Goal: Task Accomplishment & Management: Manage account settings

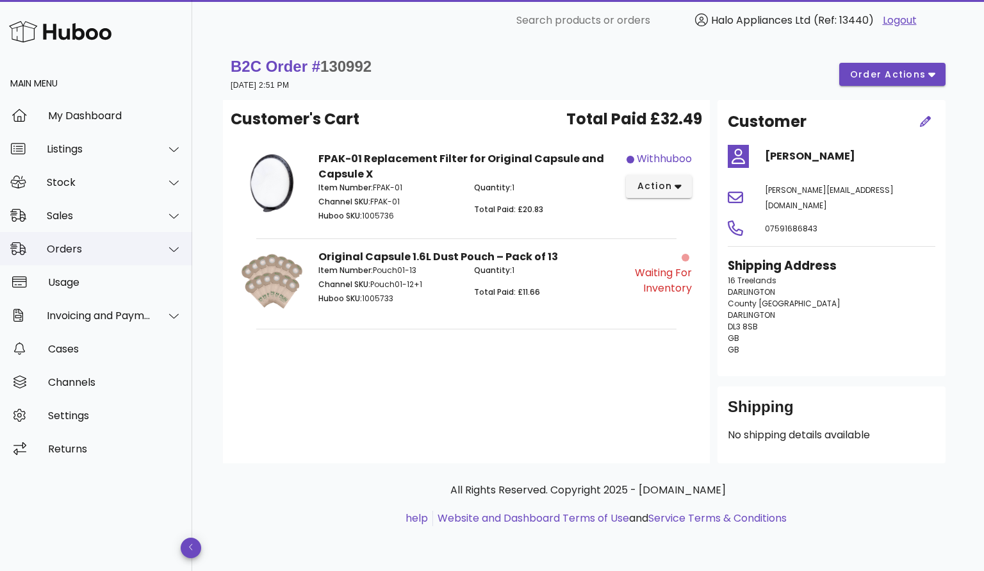
click at [72, 247] on div "Orders" at bounding box center [99, 249] width 104 height 12
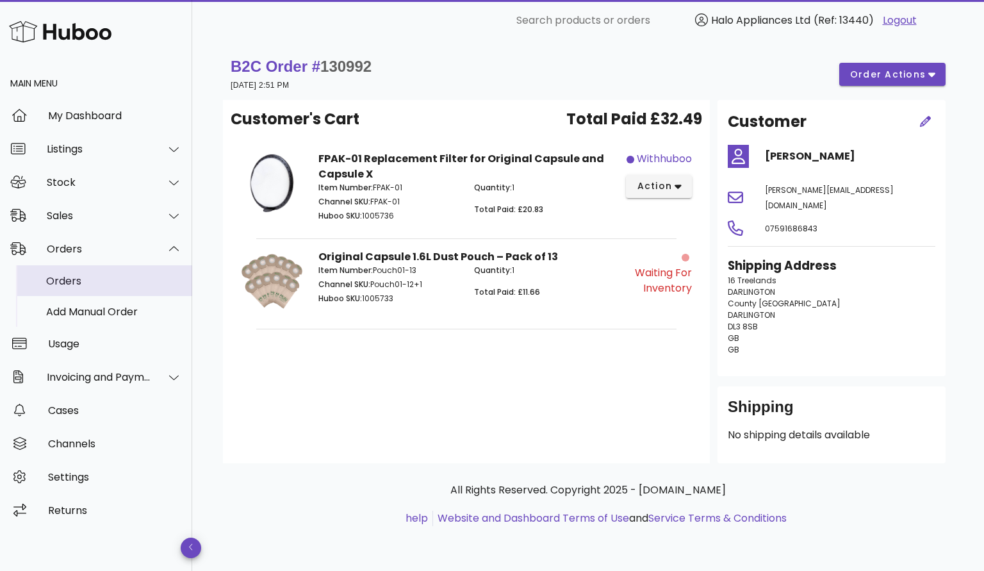
click at [79, 284] on div "Orders" at bounding box center [114, 281] width 136 height 12
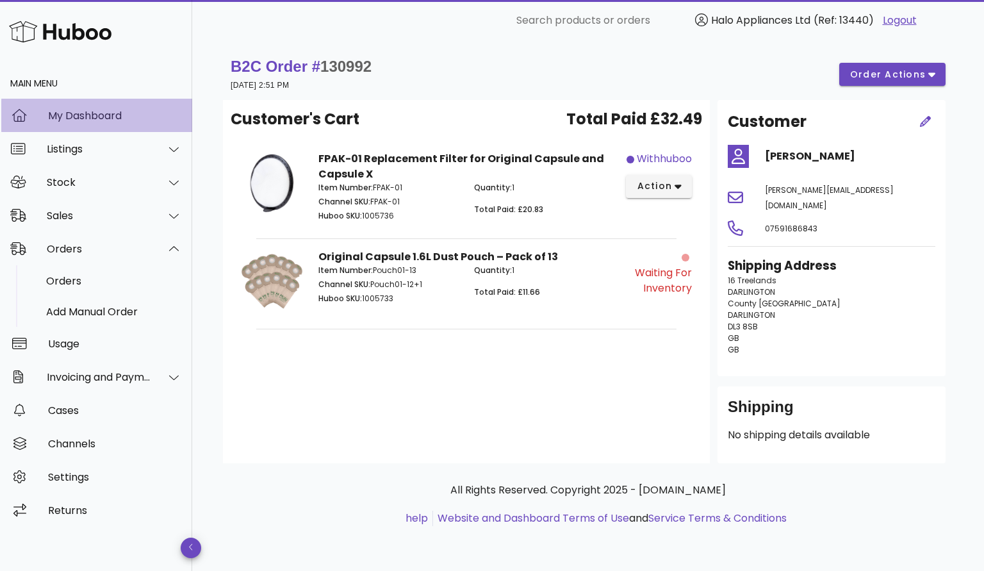
click at [75, 118] on div "My Dashboard" at bounding box center [115, 116] width 134 height 12
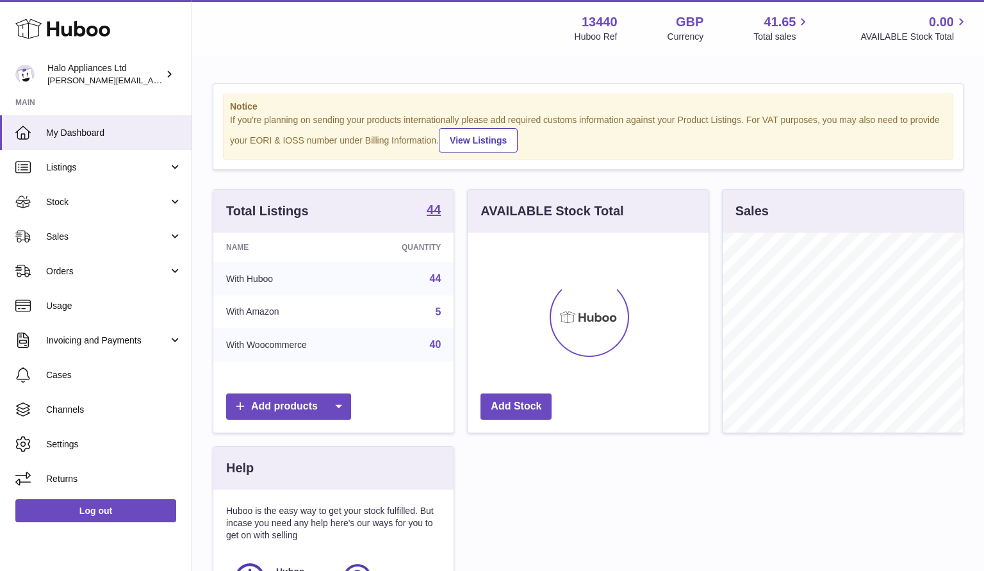
scroll to position [200, 241]
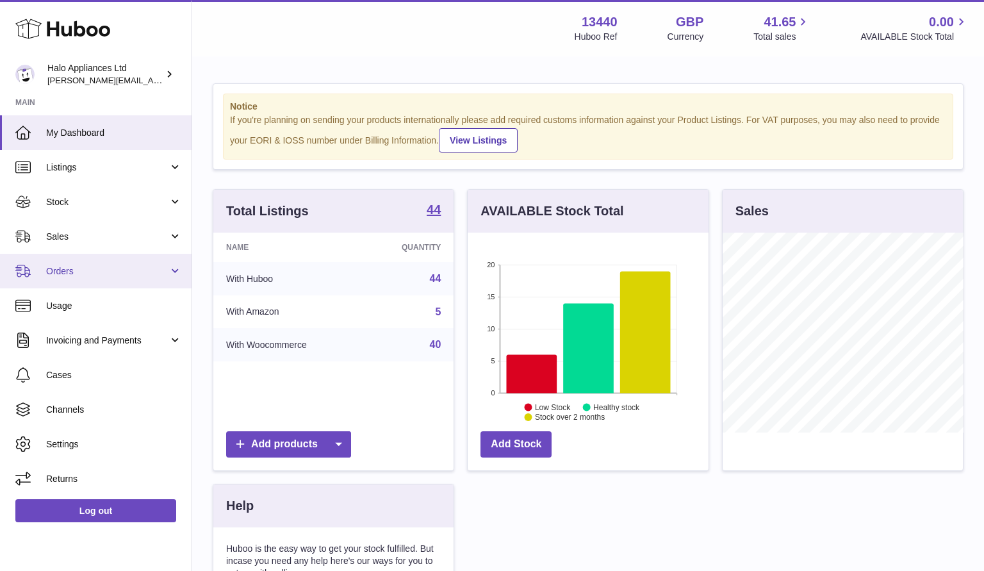
click at [65, 270] on span "Orders" at bounding box center [107, 271] width 122 height 12
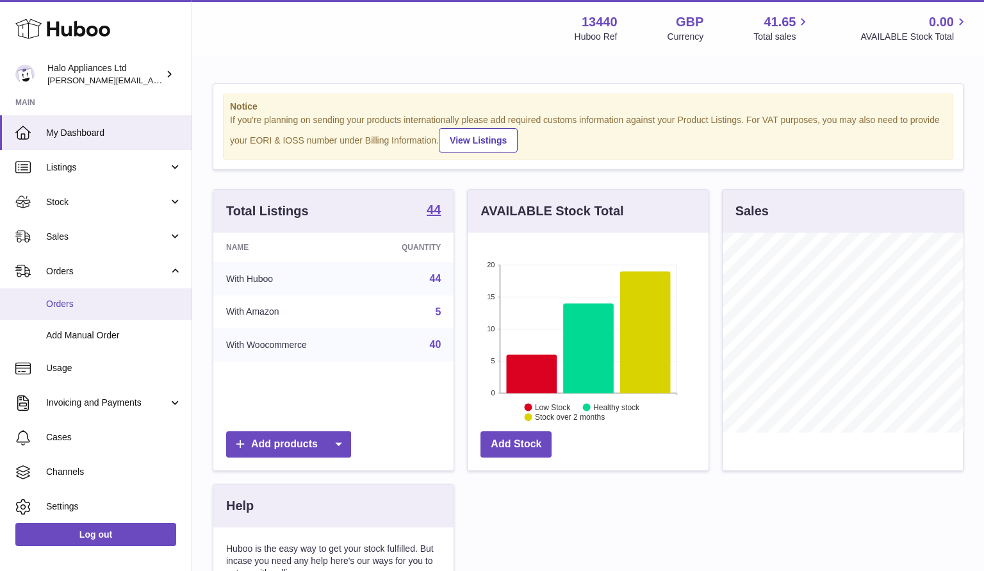
click at [76, 298] on span "Orders" at bounding box center [114, 304] width 136 height 12
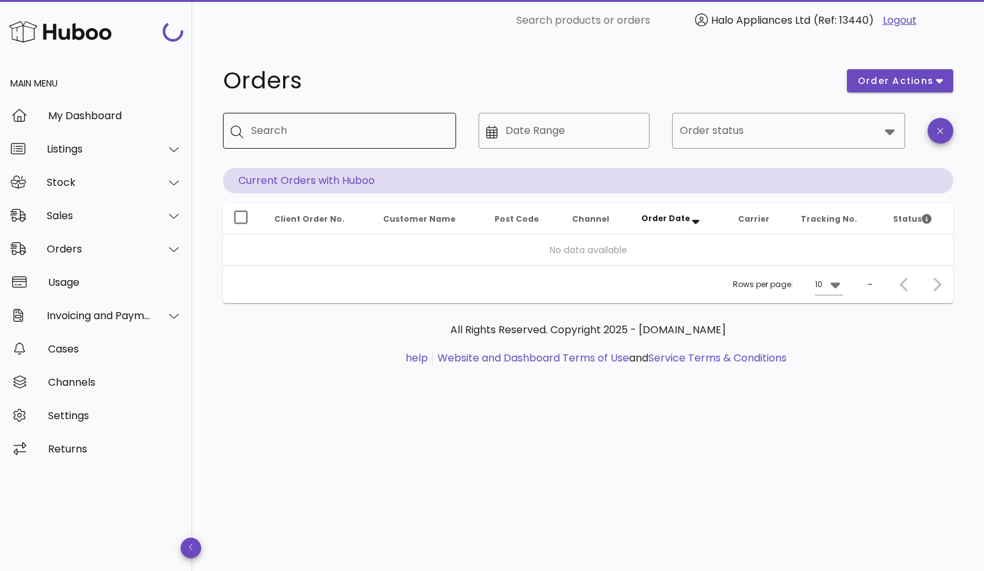
click at [290, 117] on div "Search" at bounding box center [348, 131] width 195 height 36
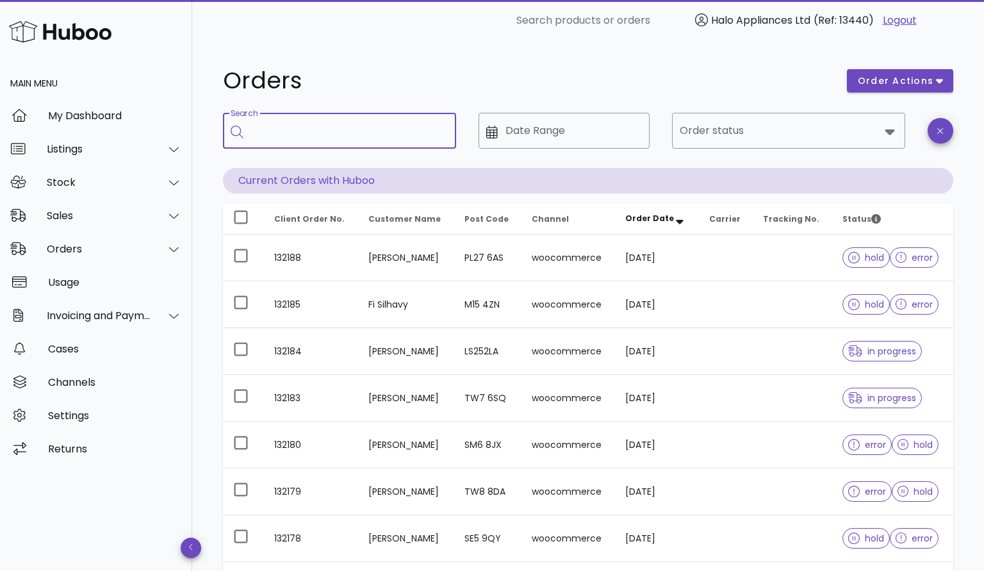
paste input "**********"
type input "**********"
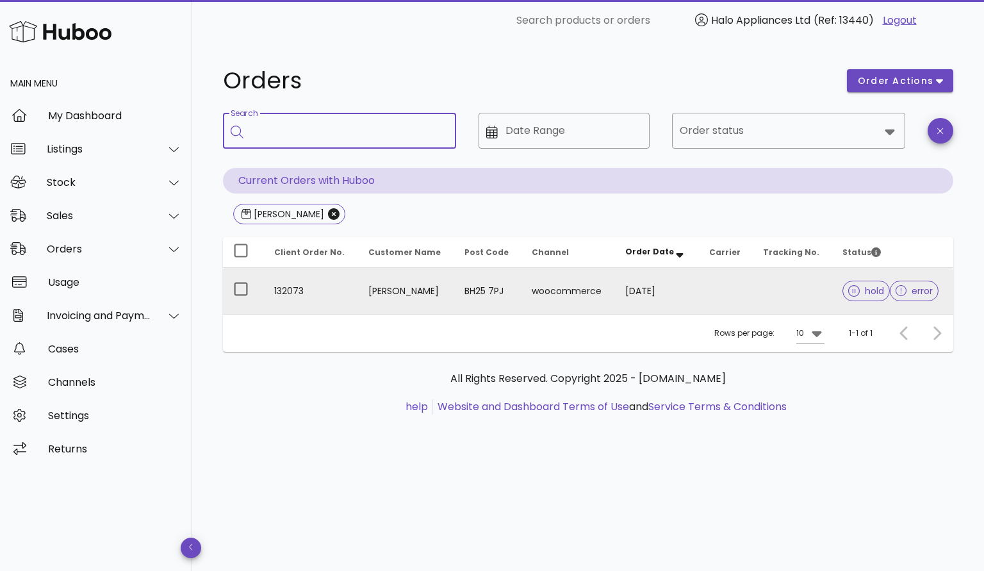
click at [690, 295] on td "18/08/2025" at bounding box center [657, 291] width 84 height 46
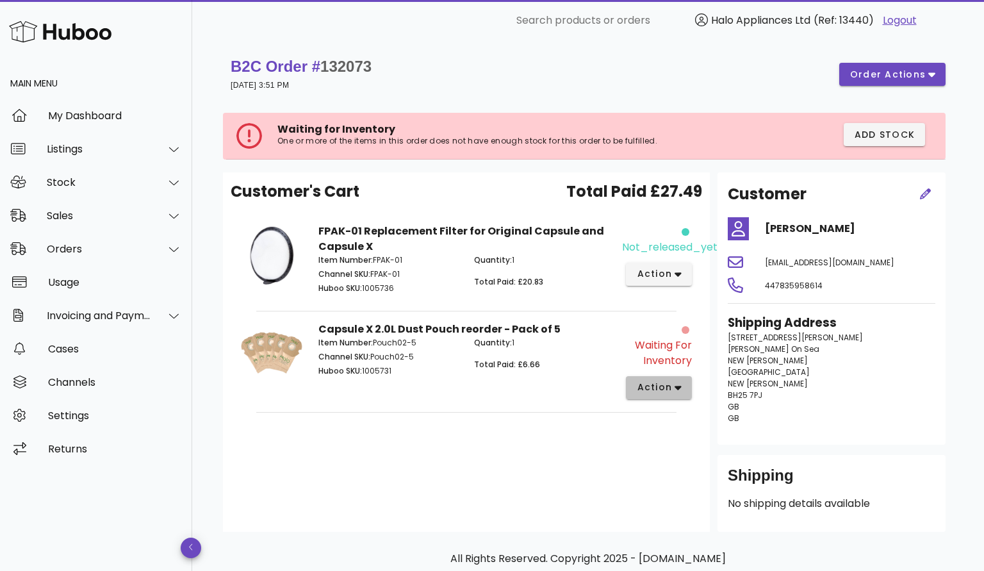
click at [679, 388] on icon "button" at bounding box center [677, 388] width 7 height 4
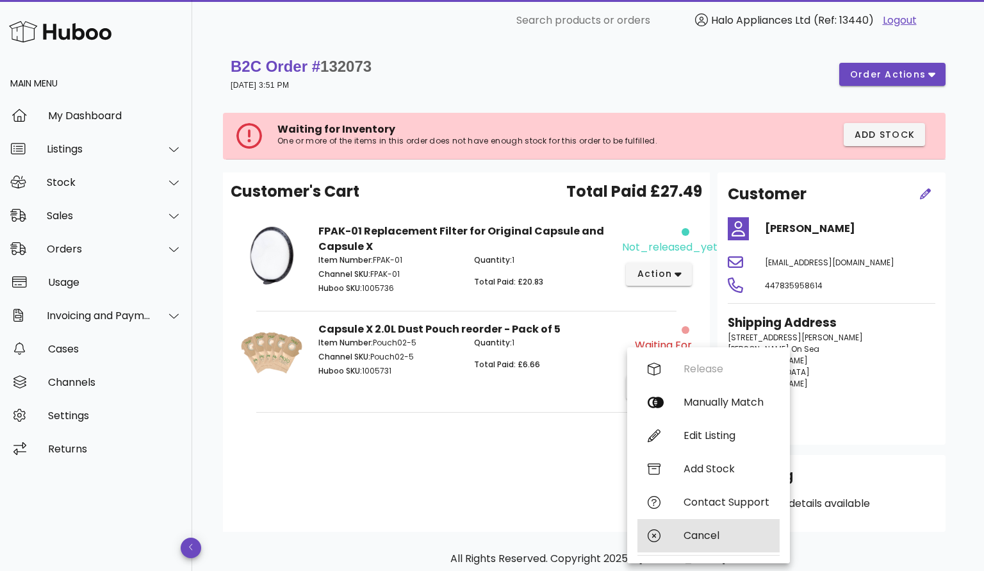
click at [722, 531] on div "Cancel" at bounding box center [726, 535] width 86 height 12
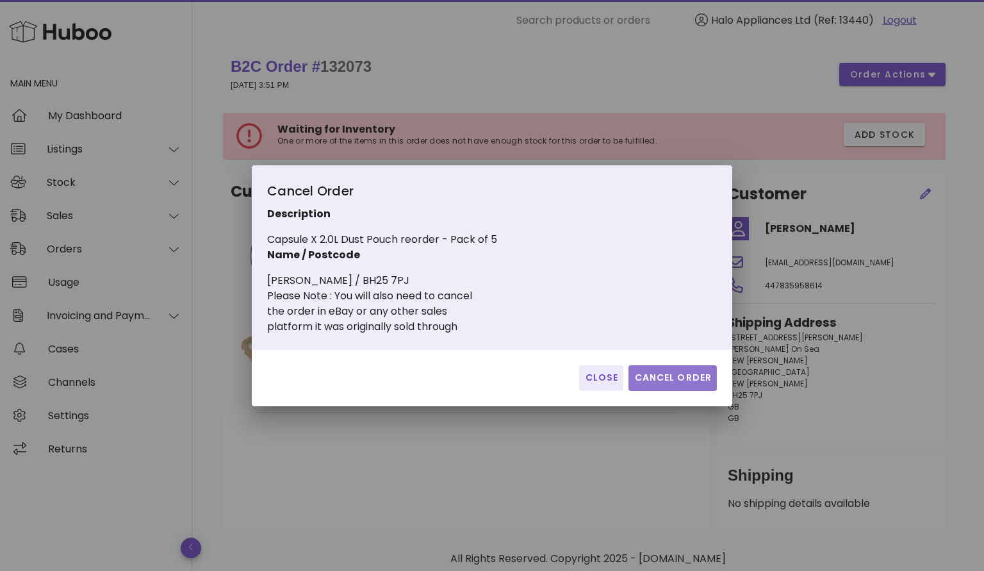
click at [662, 379] on span "Cancel Order" at bounding box center [672, 377] width 78 height 13
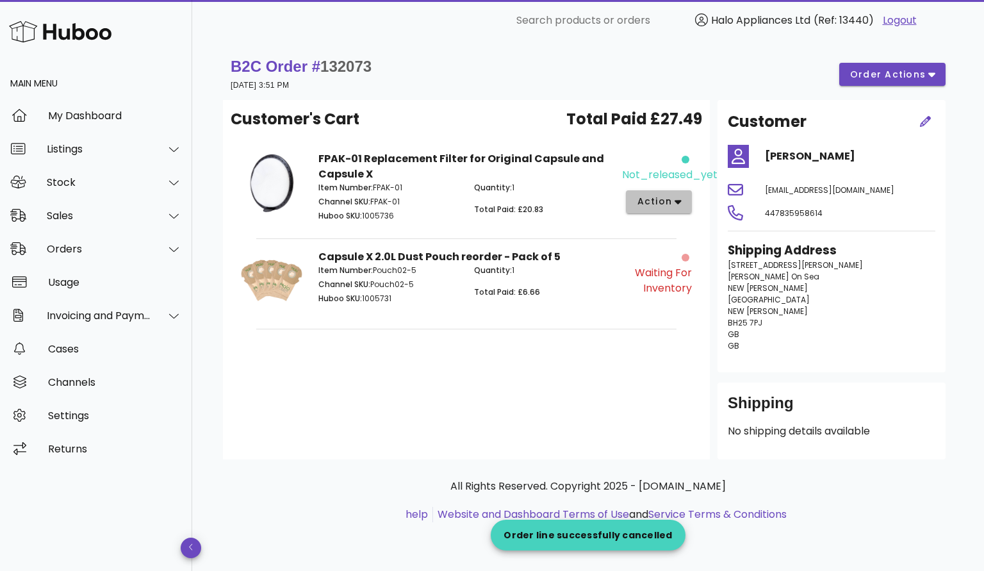
click at [662, 198] on span "action" at bounding box center [654, 201] width 36 height 13
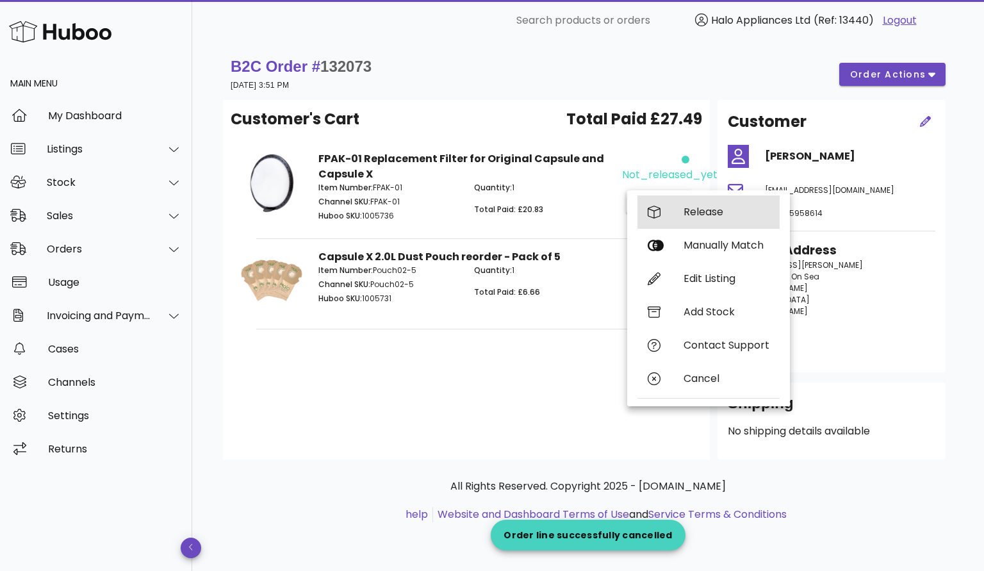
click at [708, 212] on div "Release" at bounding box center [726, 212] width 86 height 12
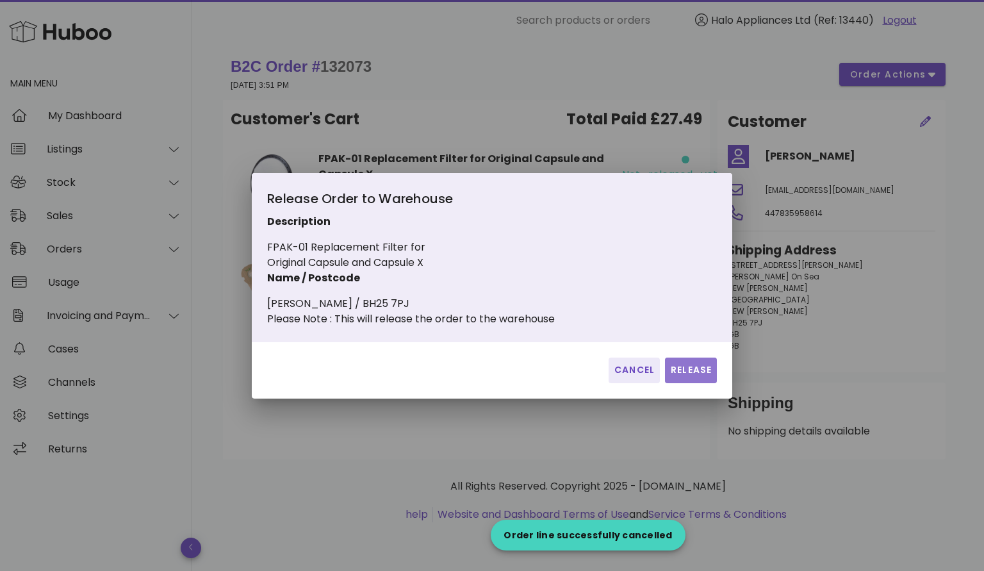
click at [691, 377] on span "Release" at bounding box center [691, 369] width 42 height 13
